Goal: Navigation & Orientation: Understand site structure

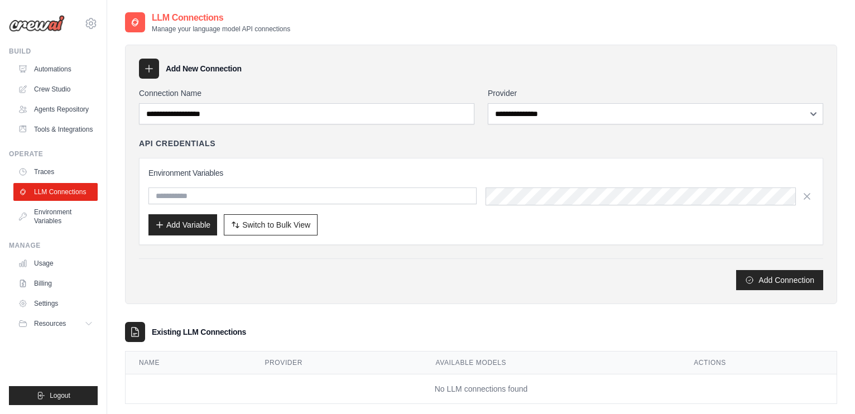
click at [37, 308] on link "Settings" at bounding box center [55, 304] width 84 height 18
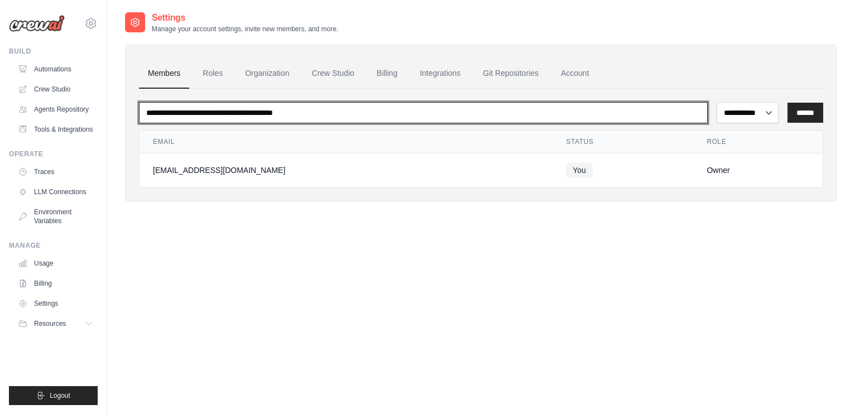
click at [516, 114] on input "email" at bounding box center [423, 112] width 569 height 21
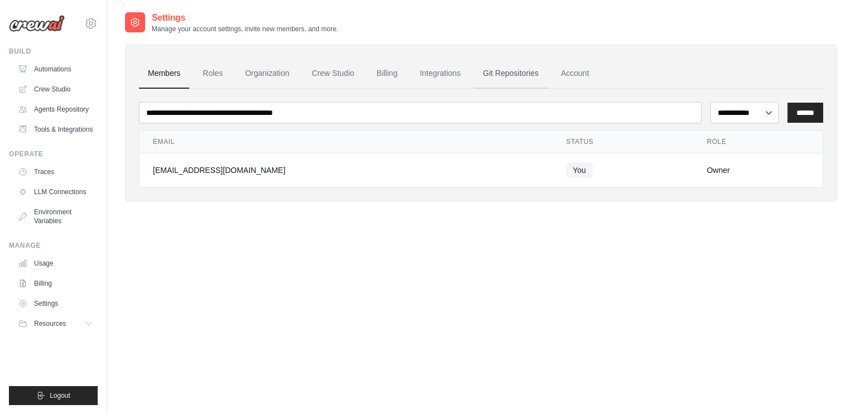
click at [509, 75] on link "Git Repositories" at bounding box center [511, 74] width 74 height 30
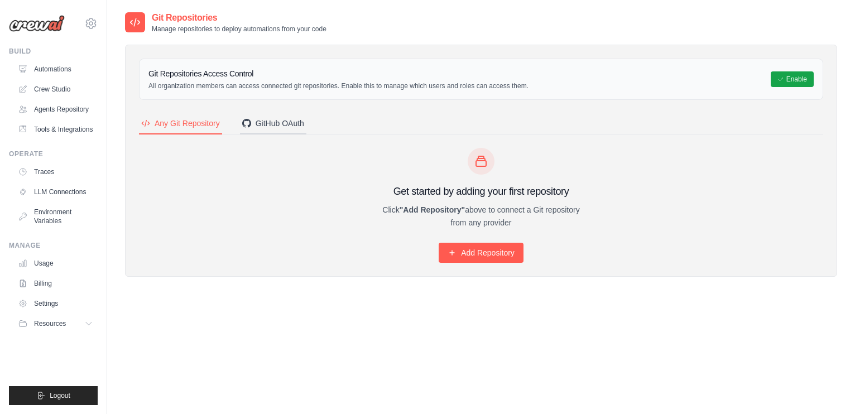
click at [281, 126] on div "GitHub OAuth" at bounding box center [273, 123] width 62 height 11
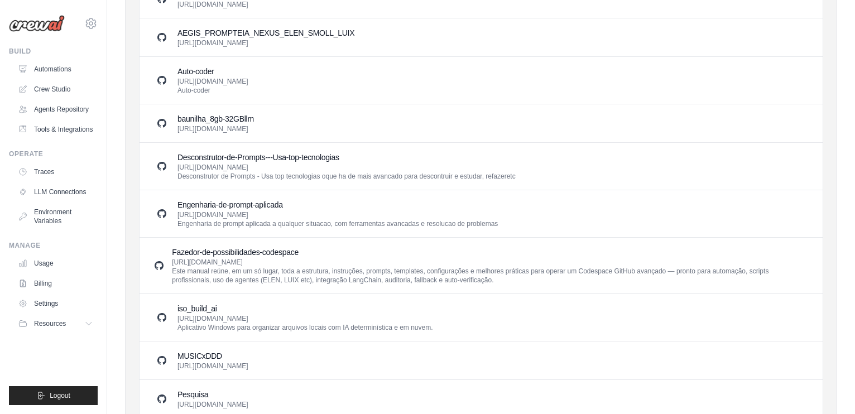
scroll to position [385, 0]
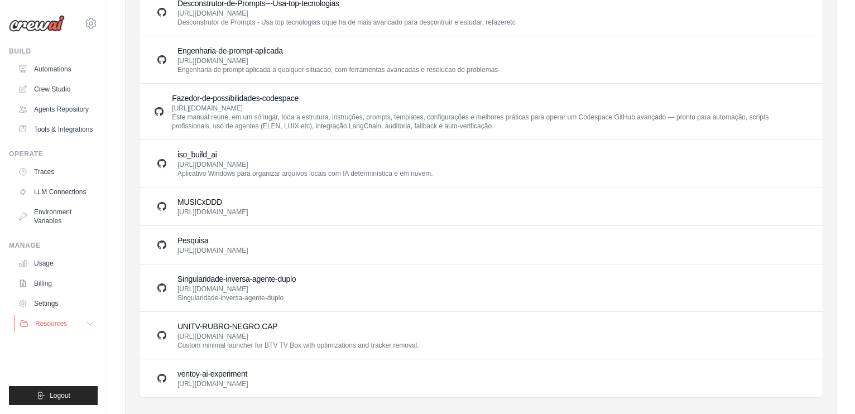
click at [45, 328] on span "Resources" at bounding box center [51, 323] width 32 height 9
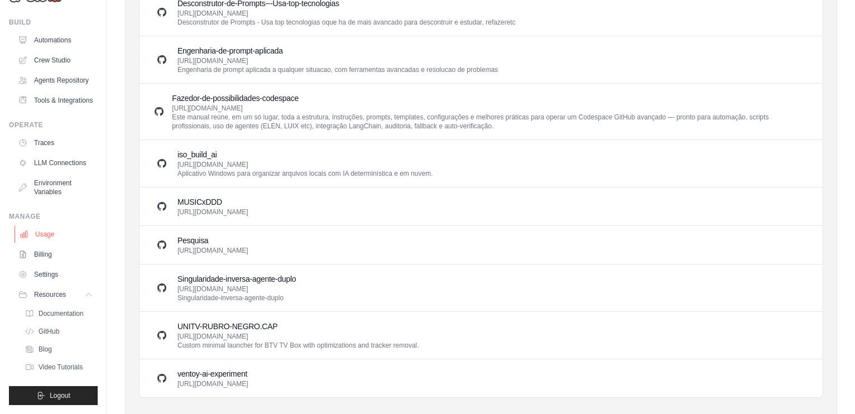
click at [41, 234] on link "Usage" at bounding box center [57, 235] width 84 height 18
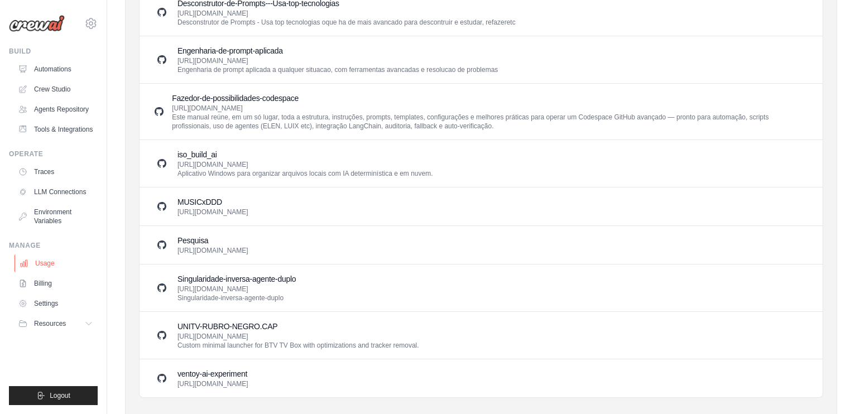
click at [47, 266] on link "Usage" at bounding box center [57, 264] width 84 height 18
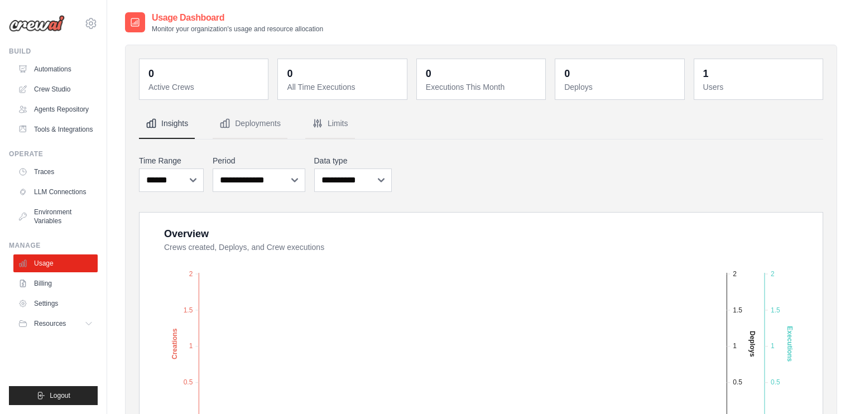
click at [451, 130] on nav "Insights Deployments Limits" at bounding box center [481, 124] width 685 height 30
click at [54, 312] on link "Settings" at bounding box center [57, 304] width 84 height 18
